Goal: Check status

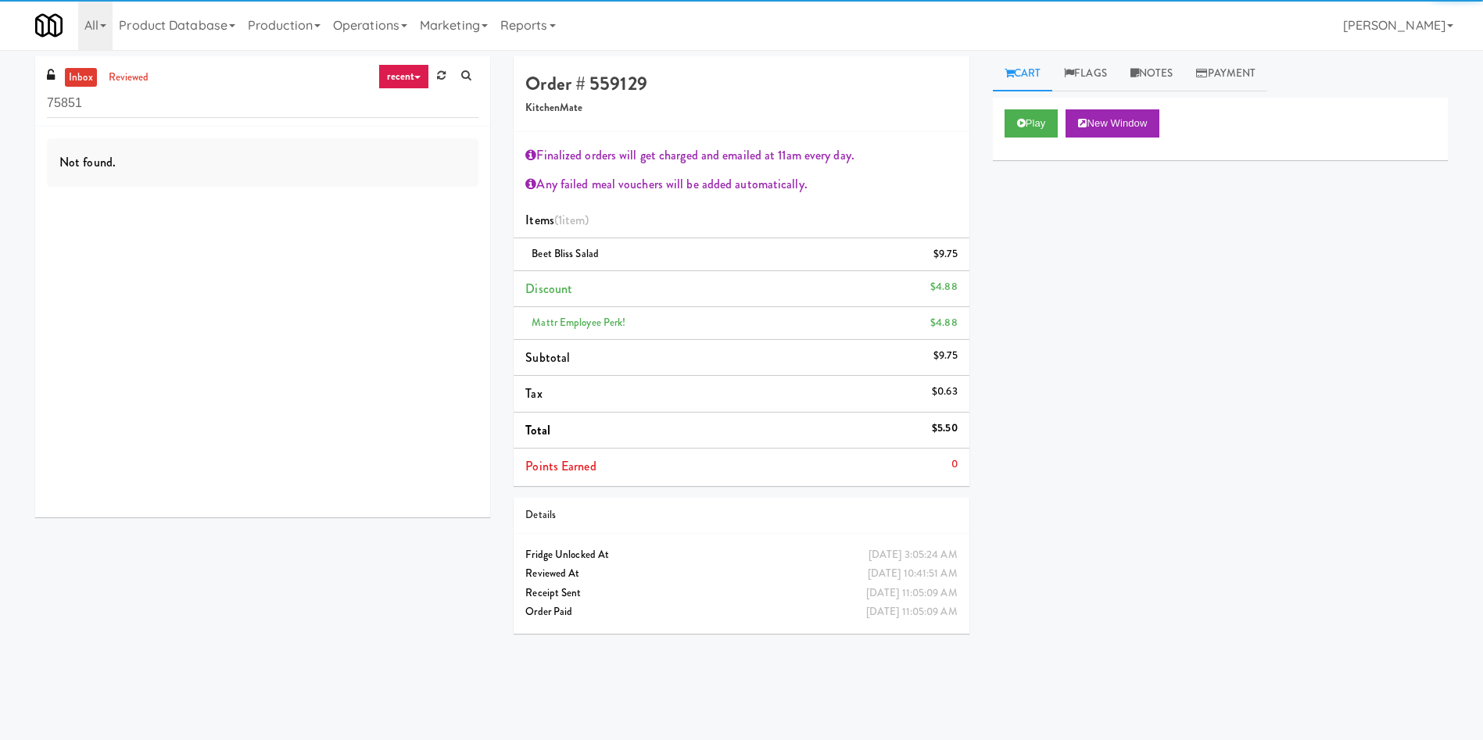
drag, startPoint x: 174, startPoint y: 102, endPoint x: 0, endPoint y: 108, distance: 173.6
click at [0, 108] on div "inbox reviewed recent all unclear take inventory issue suspicious failed recent…" at bounding box center [741, 370] width 1483 height 628
type input "earth"
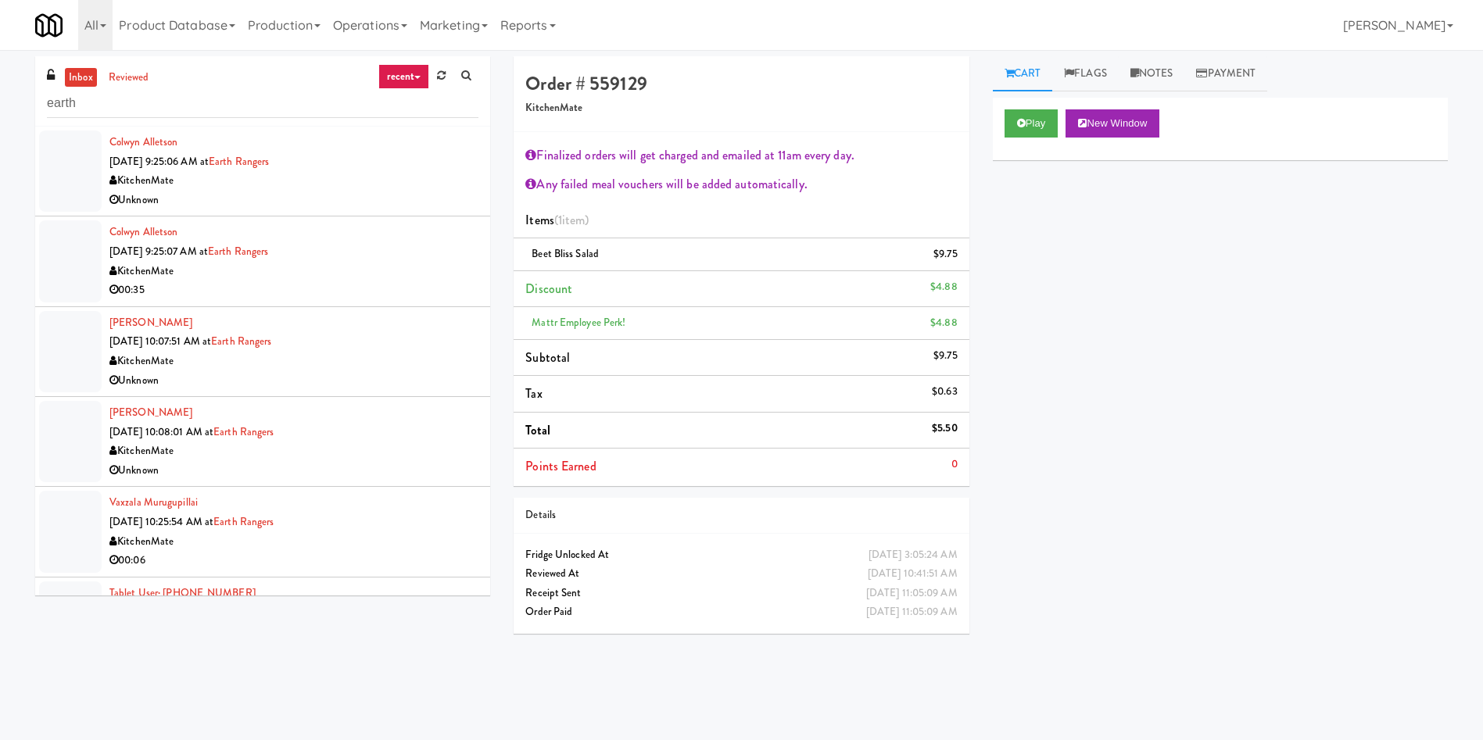
click at [106, 167] on li "Colwyn Alletson [DATE] 9:25:06 AM at Earth Rangers KitchenMate Unknown" at bounding box center [262, 172] width 455 height 90
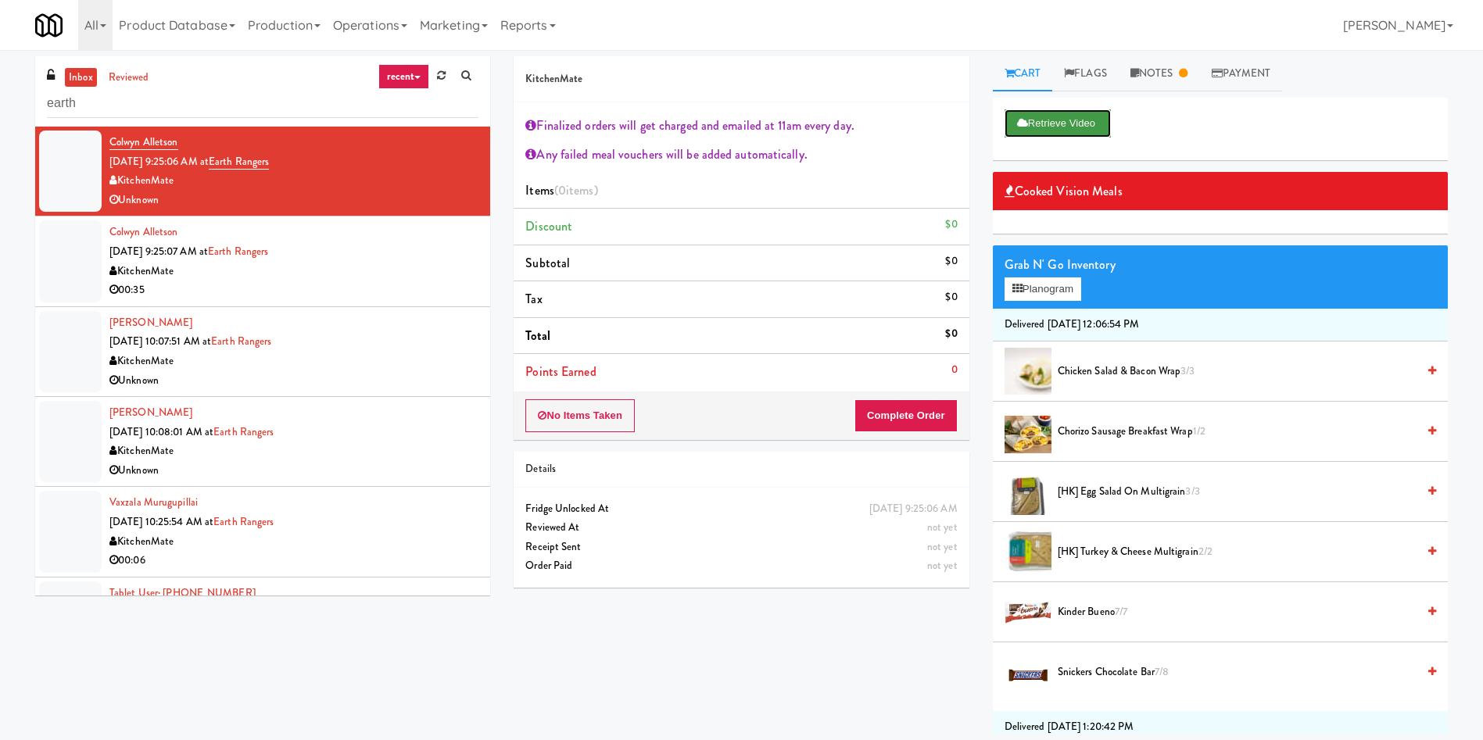
click at [1026, 126] on icon at bounding box center [1022, 123] width 11 height 10
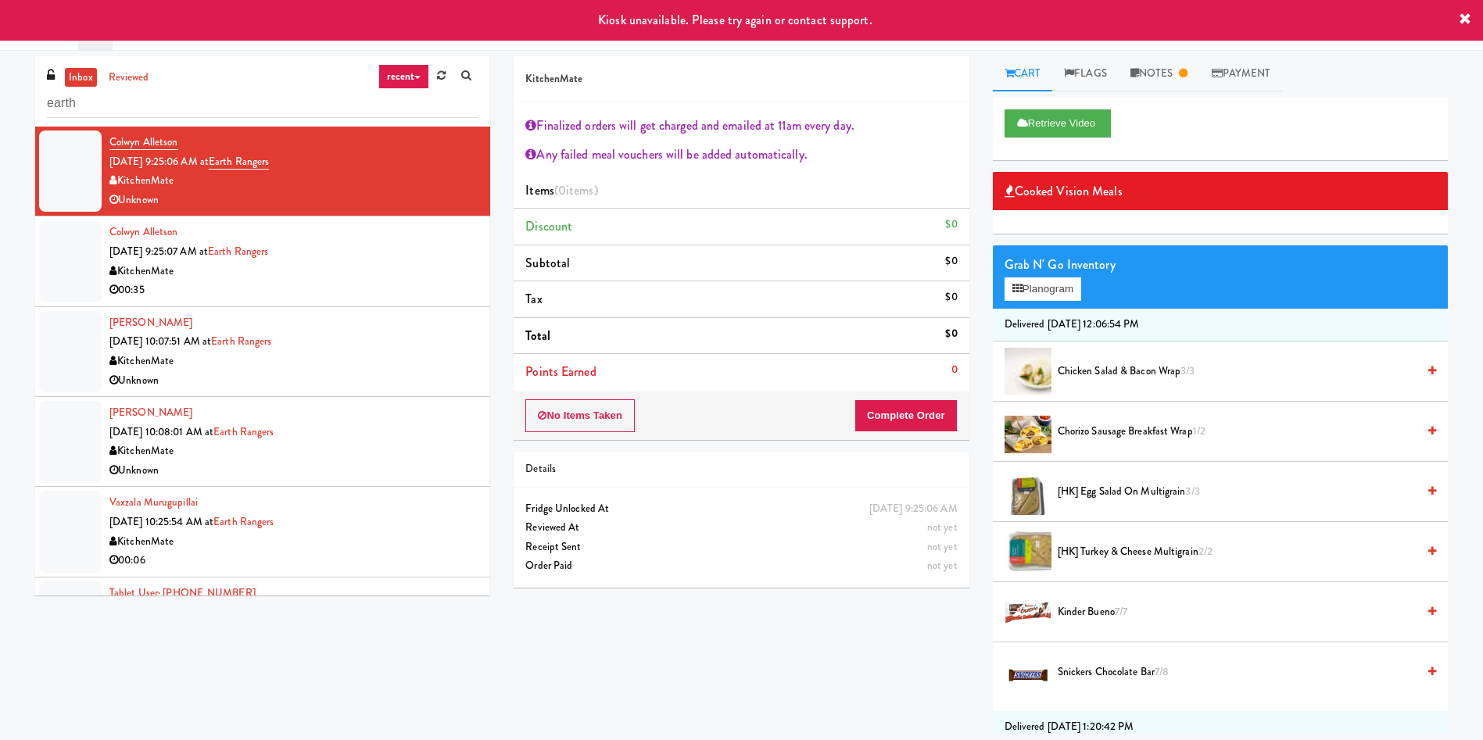
click at [56, 270] on div at bounding box center [70, 260] width 63 height 81
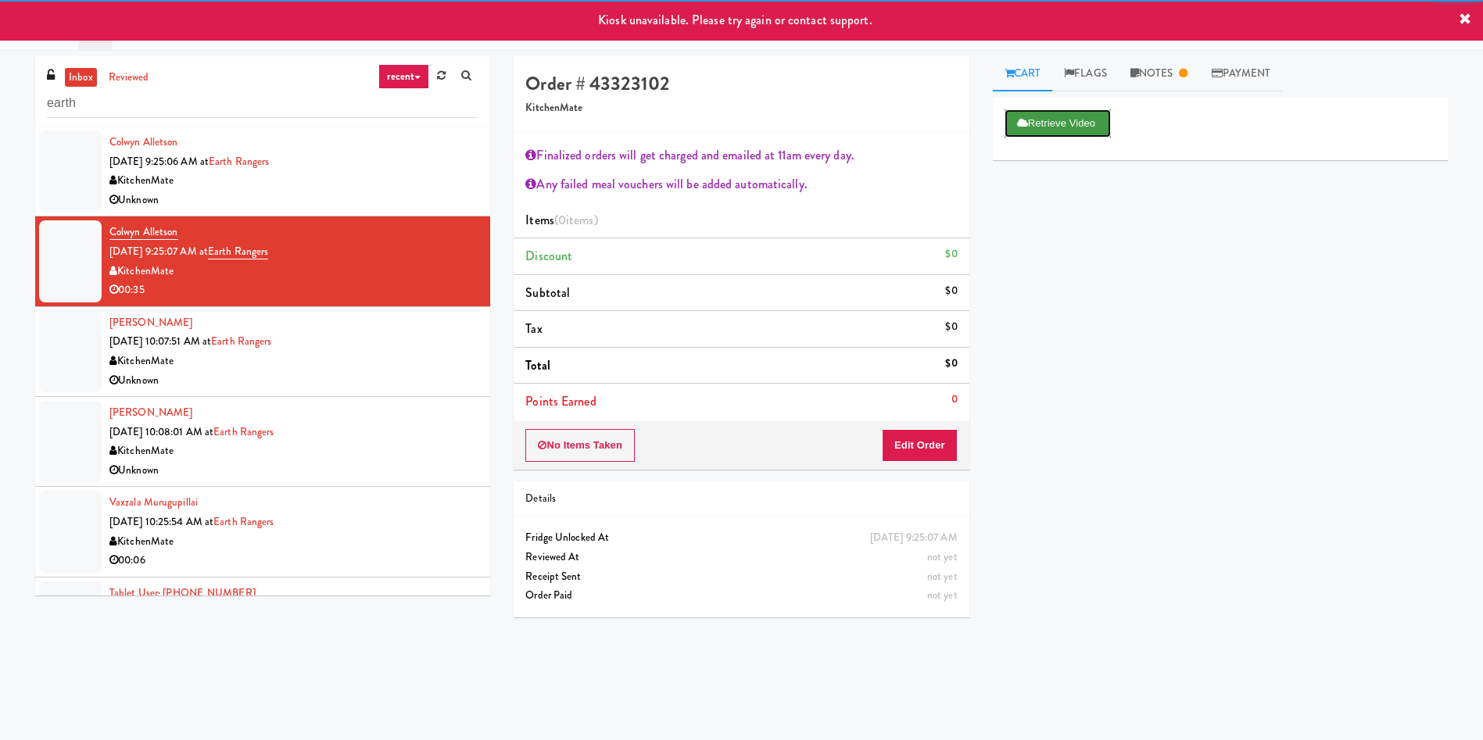
click at [1063, 124] on button "Retrieve Video" at bounding box center [1058, 123] width 106 height 28
